Goal: Task Accomplishment & Management: Use online tool/utility

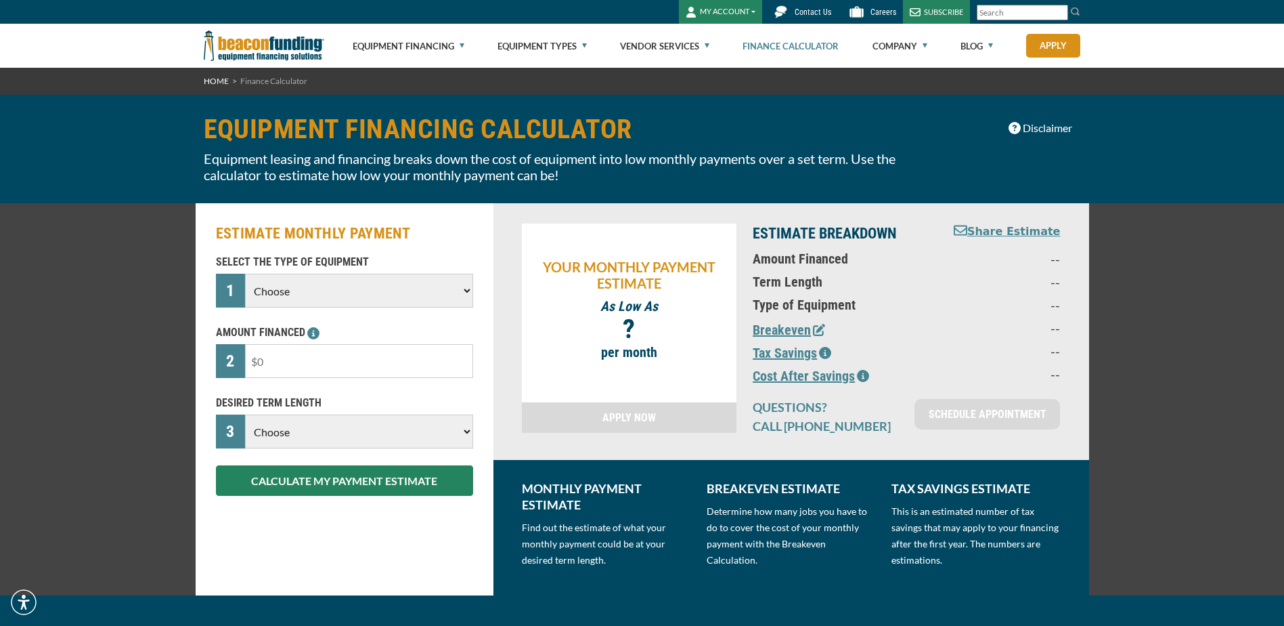
click at [326, 381] on div "SELECT THE TYPE OF EQUIPMENT 1 Choose Backhoe Boom/Bucket Truck Chipper Commerc…" at bounding box center [345, 375] width 274 height 242
click at [322, 368] on input "text" at bounding box center [358, 361] width 227 height 34
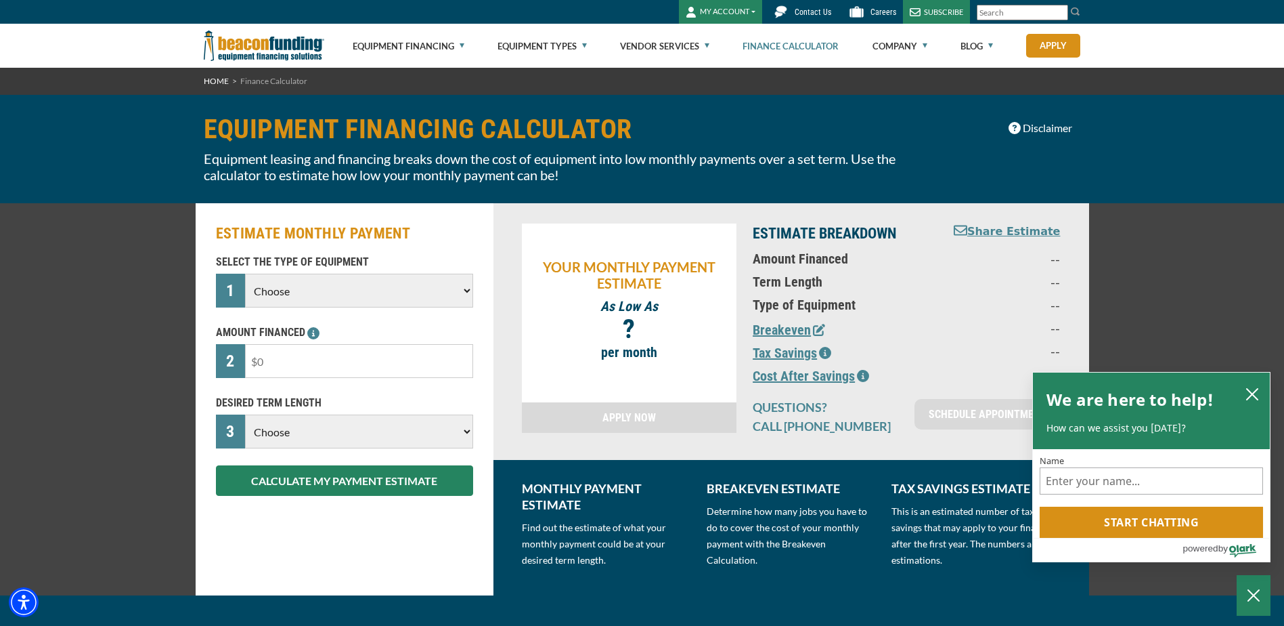
click at [318, 292] on select "Choose Backhoe Boom/Bucket Truck Chipper Commercial Mower Crane DTG/DTF Printin…" at bounding box center [358, 291] width 227 height 34
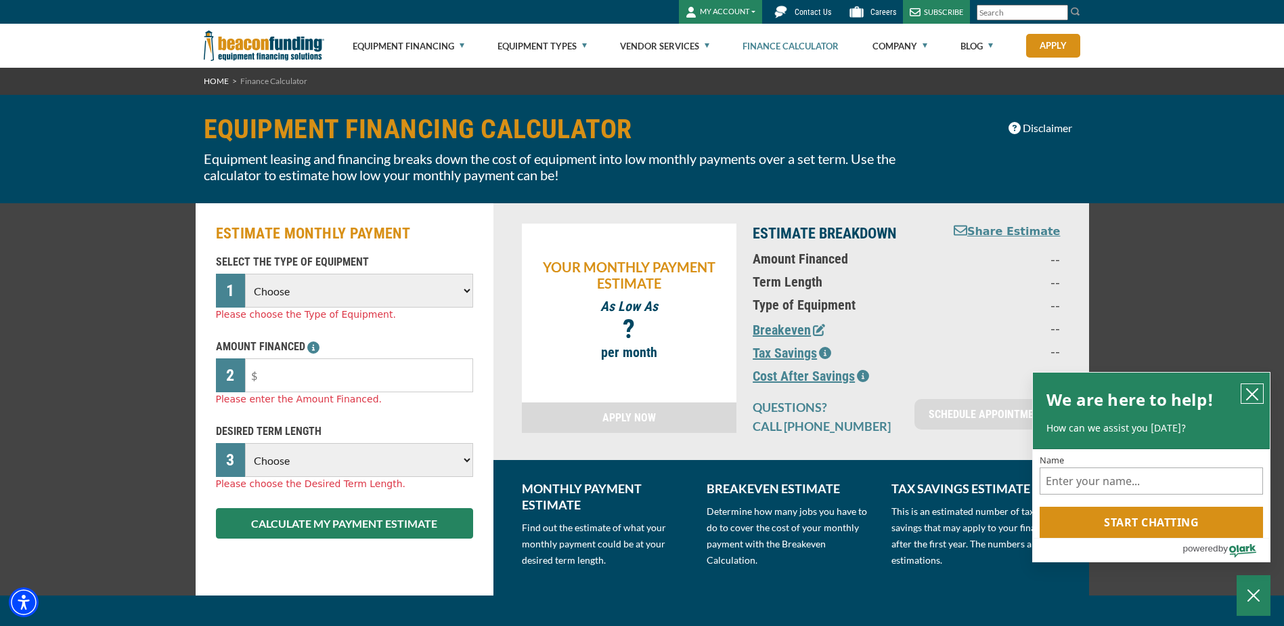
click at [1254, 388] on icon "close chatbox" at bounding box center [1253, 394] width 14 height 14
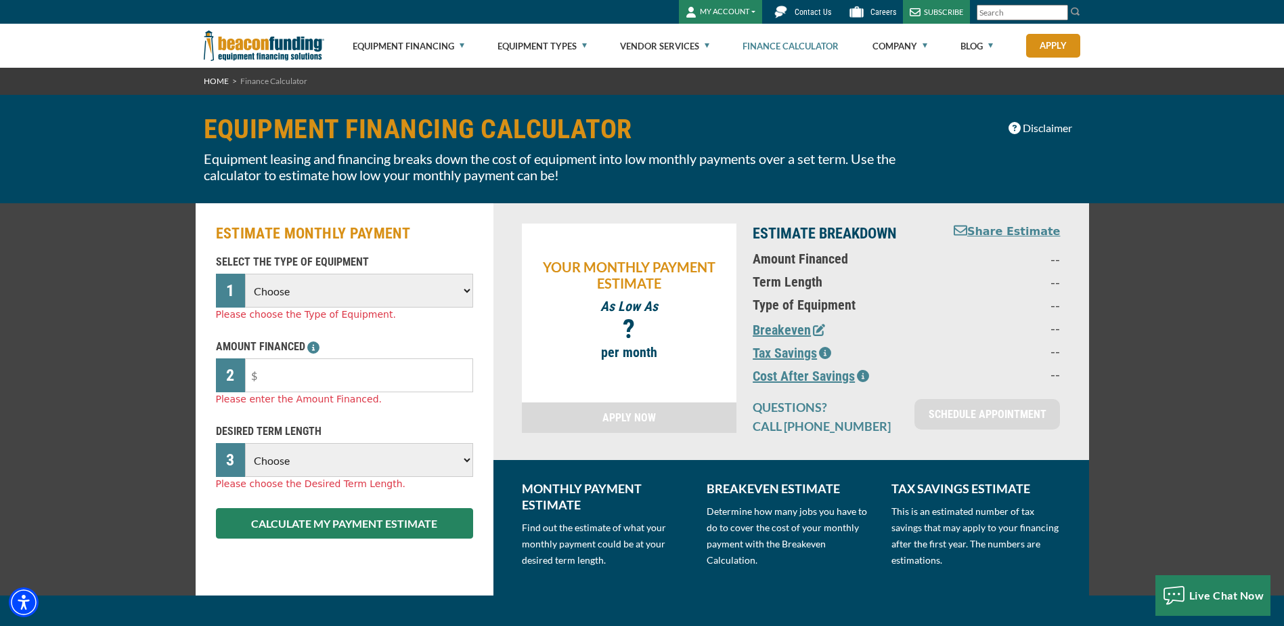
click at [344, 292] on select "Choose Backhoe Boom/Bucket Truck Chipper Commercial Mower Crane DTG/DTF Printin…" at bounding box center [358, 291] width 227 height 34
select select "13"
click at [245, 274] on select "Choose Backhoe Boom/Bucket Truck Chipper Commercial Mower Crane DTG/DTF Printin…" at bounding box center [358, 291] width 227 height 34
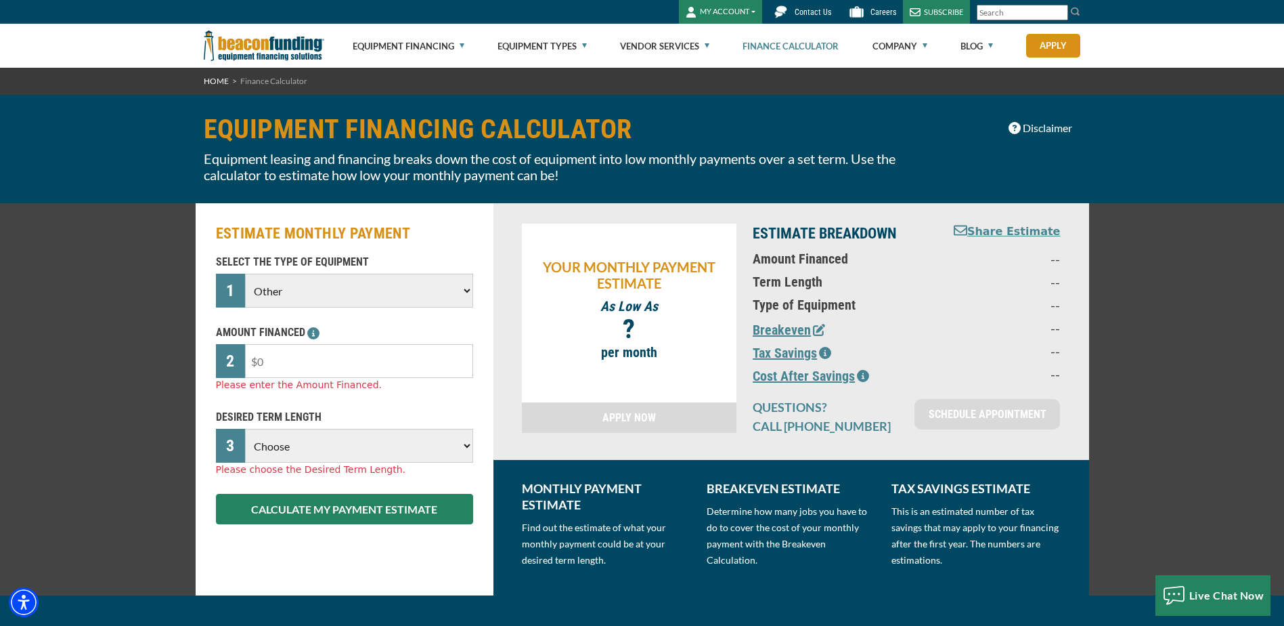
click at [316, 360] on input "text" at bounding box center [358, 361] width 227 height 34
type input "$70,000"
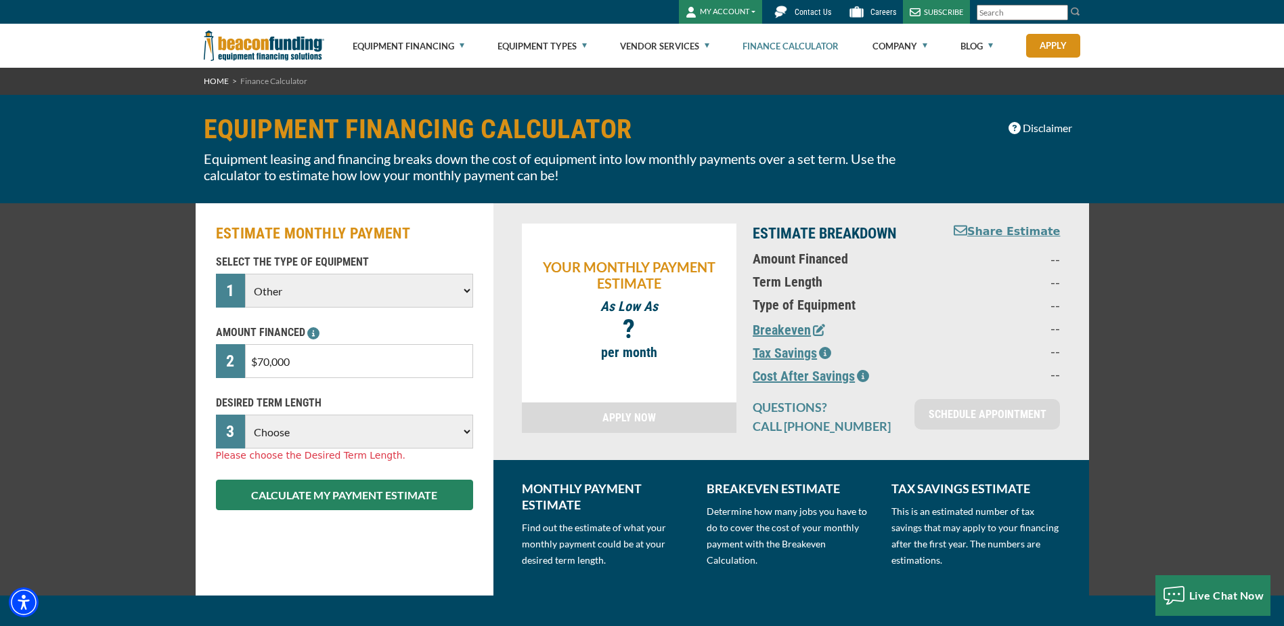
click at [299, 435] on select "Choose 36 Months 48 Months 60 Months" at bounding box center [358, 431] width 227 height 34
select select "60"
click at [245, 414] on select "Choose 36 Months 48 Months 60 Months" at bounding box center [358, 431] width 227 height 34
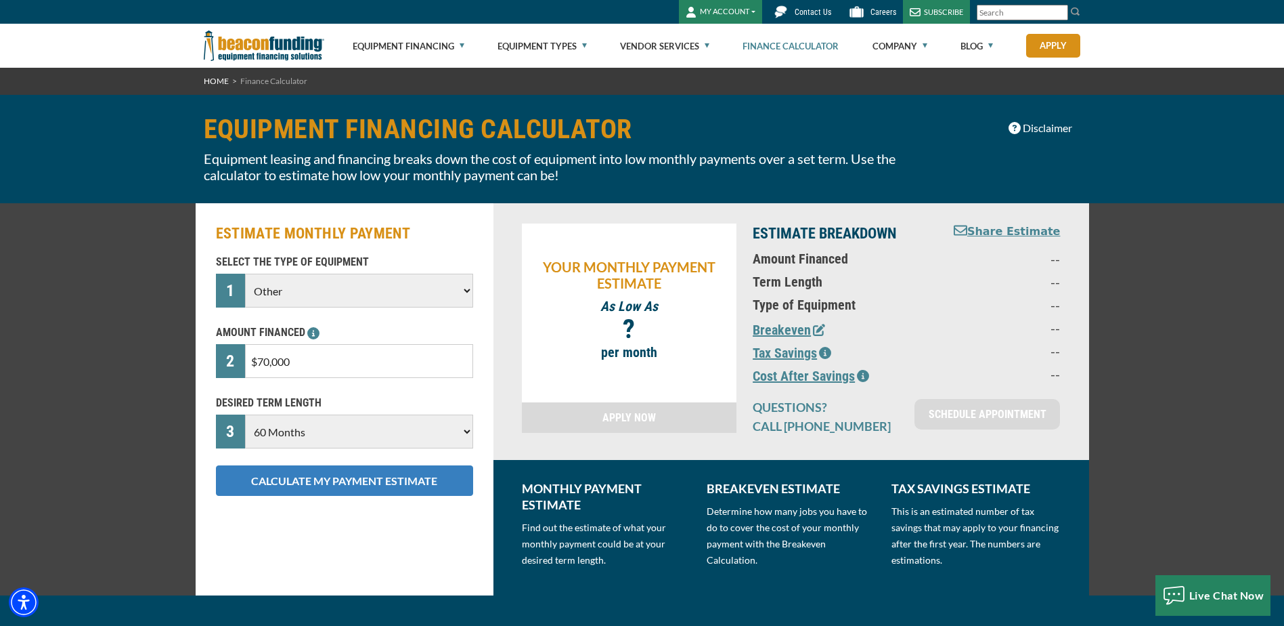
click at [312, 488] on button "CALCULATE MY PAYMENT ESTIMATE" at bounding box center [344, 480] width 257 height 30
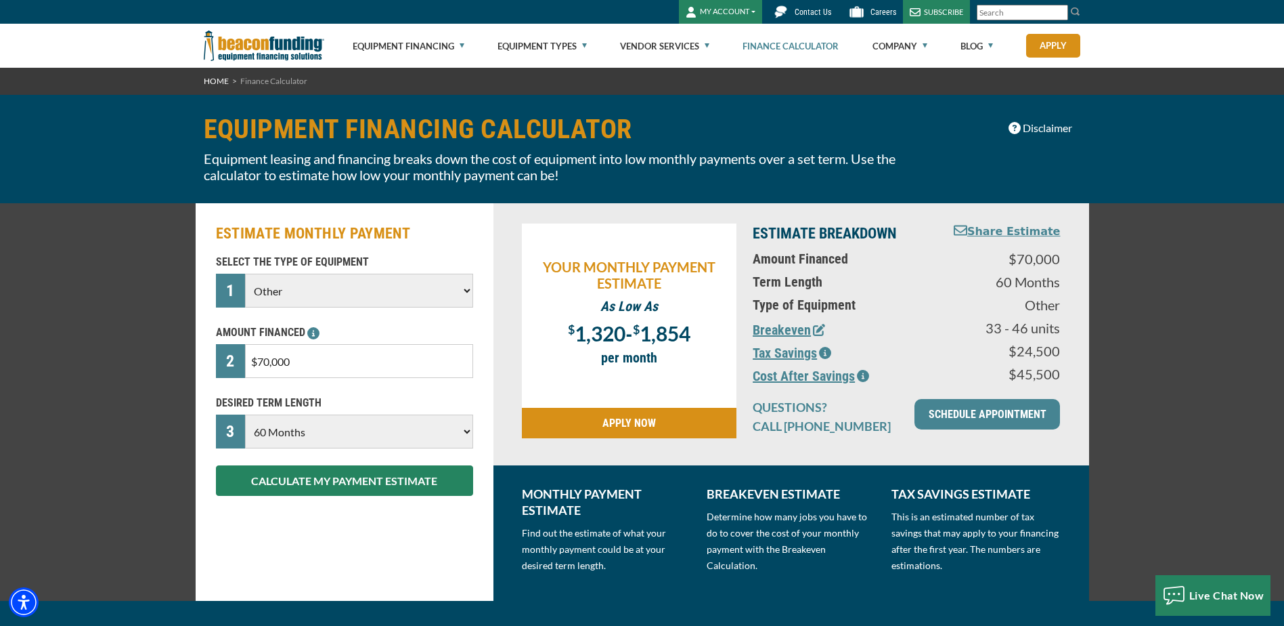
click at [237, 307] on div "1" at bounding box center [231, 291] width 30 height 34
click at [253, 290] on select "Choose Backhoe Boom/Bucket Truck Chipper Commercial Mower Crane DTG/DTF Printin…" at bounding box center [358, 291] width 227 height 34
click at [205, 219] on div "ESTIMATE MONTHLY PAYMENT SELECT THE TYPE OF EQUIPMENT 1 Choose Backhoe Boom/Buc…" at bounding box center [345, 401] width 298 height 397
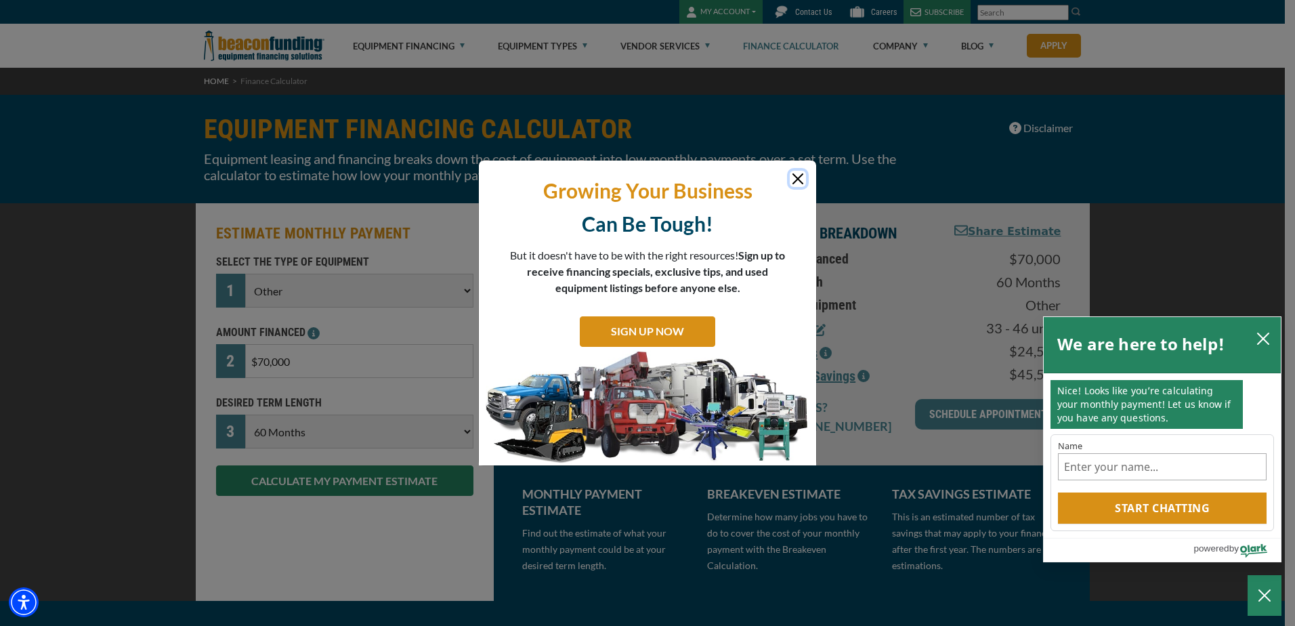
click at [798, 186] on button "Close" at bounding box center [797, 179] width 16 height 16
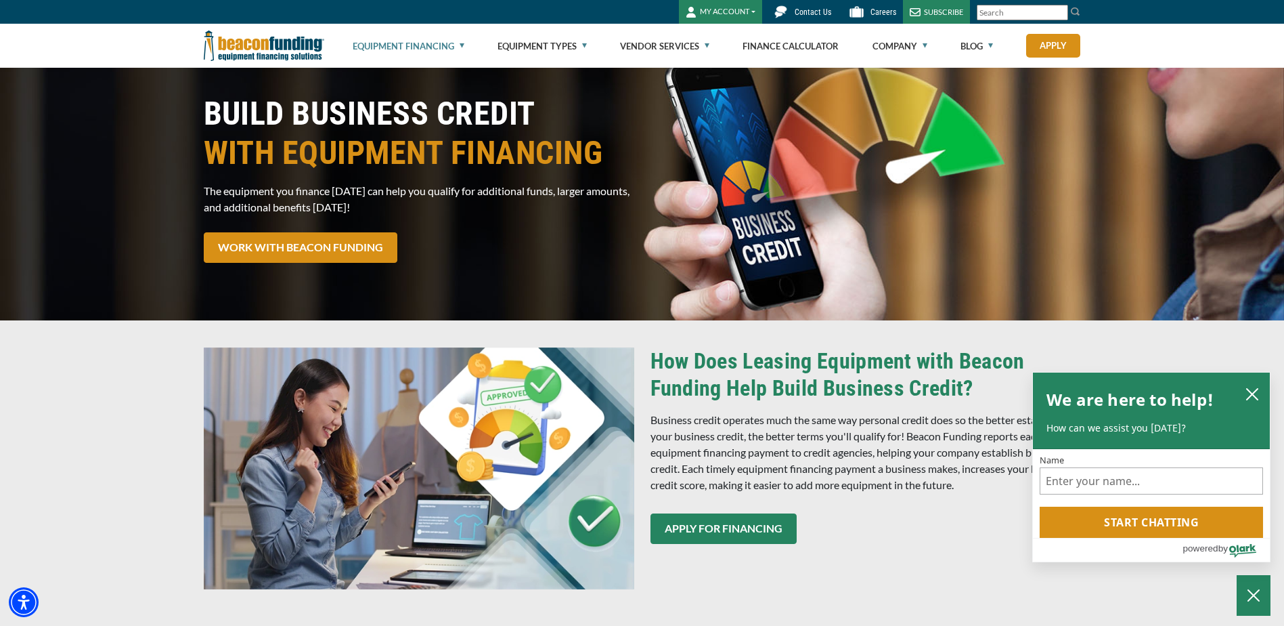
scroll to position [68, 0]
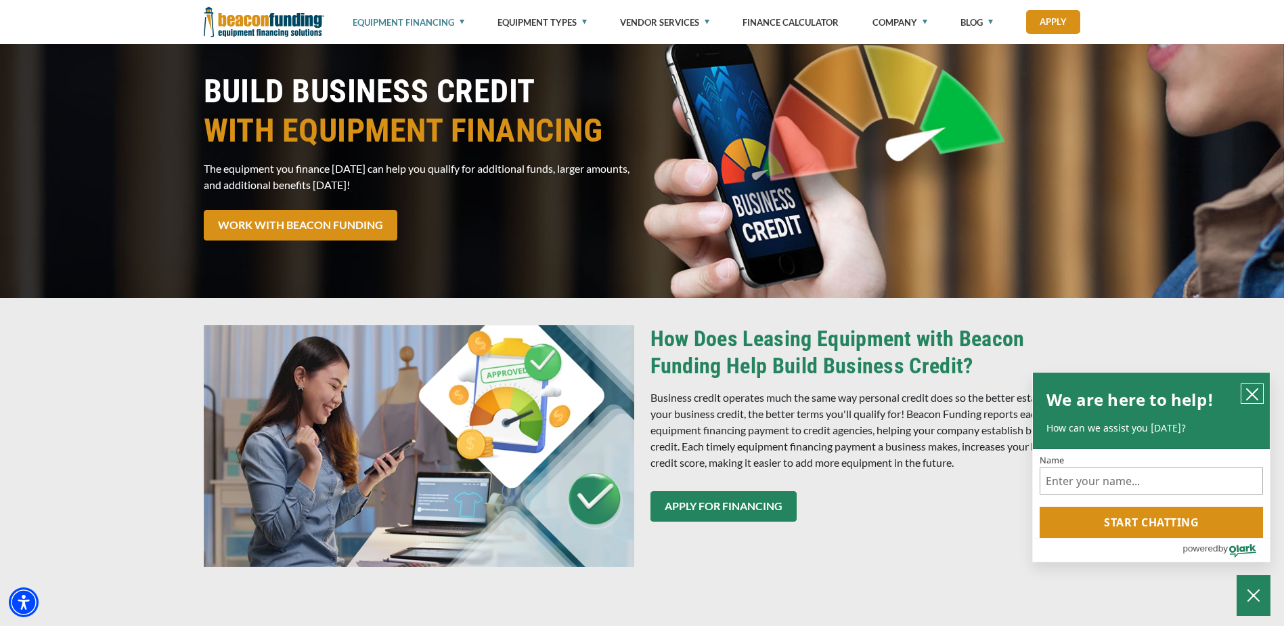
drag, startPoint x: 1259, startPoint y: 393, endPoint x: 1219, endPoint y: 393, distance: 40.0
click at [1259, 393] on button "close chatbox" at bounding box center [1253, 393] width 22 height 19
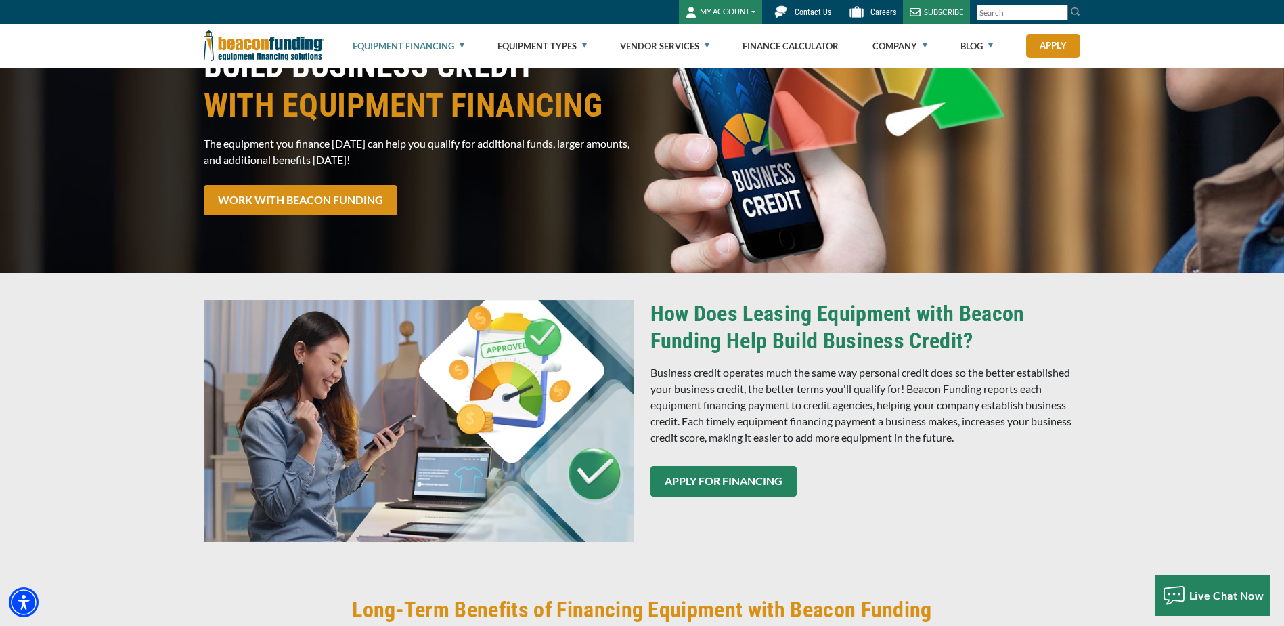
scroll to position [0, 0]
